Goal: Check status: Check status

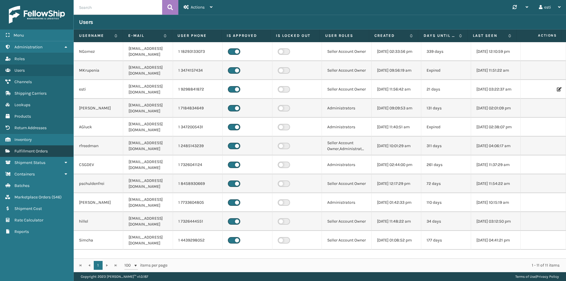
click at [53, 152] on link "Fulfillment Orders" at bounding box center [36, 150] width 73 height 11
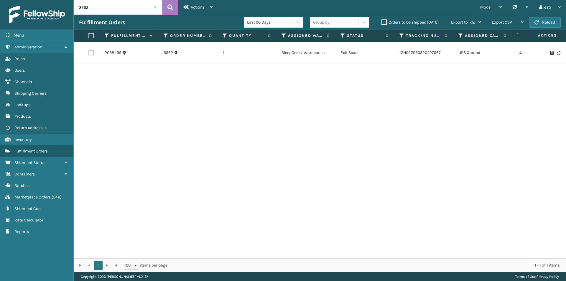
click at [95, 8] on input "3562" at bounding box center [118, 7] width 88 height 15
click at [165, 4] on button at bounding box center [170, 7] width 16 height 15
click at [418, 52] on link "883804195888" at bounding box center [413, 52] width 29 height 5
click at [113, 6] on input "3552" at bounding box center [118, 7] width 88 height 15
drag, startPoint x: 113, startPoint y: 6, endPoint x: 84, endPoint y: 8, distance: 29.2
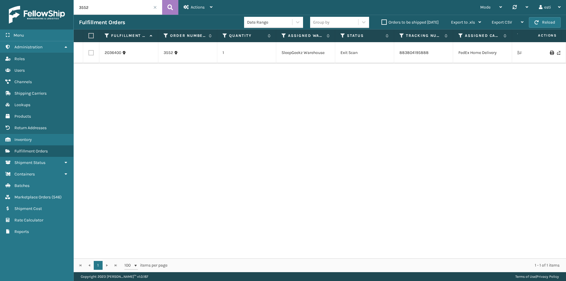
click at [84, 8] on input "3552" at bounding box center [118, 7] width 88 height 15
paste input "CG3640"
drag, startPoint x: 85, startPoint y: 9, endPoint x: 77, endPoint y: 9, distance: 7.4
click at [77, 9] on input "CG3640" at bounding box center [118, 7] width 88 height 15
type input "3640"
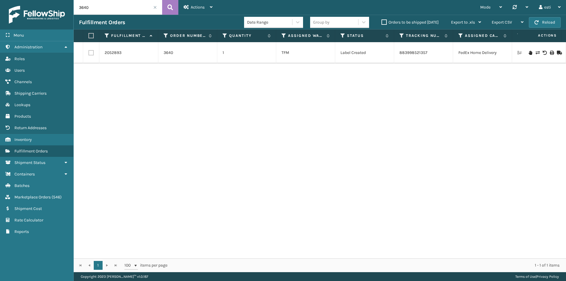
click at [329, 102] on div "2052893 3640 1 TFM Label Created 883998521357 FedEx Home Delivery [US_STATE] Sh…" at bounding box center [320, 150] width 492 height 216
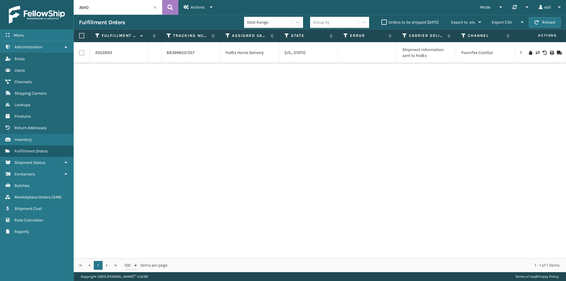
scroll to position [0, 247]
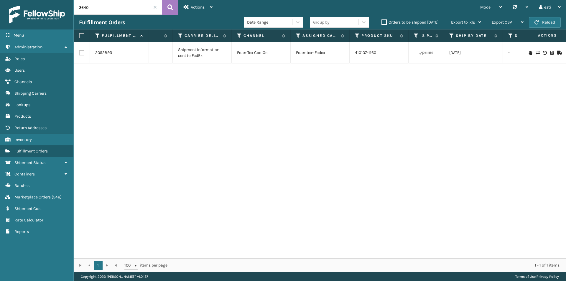
click at [311, 261] on div "1 1 100 items per page 1 - 1 of 1 items" at bounding box center [320, 265] width 492 height 14
